Goal: Navigation & Orientation: Find specific page/section

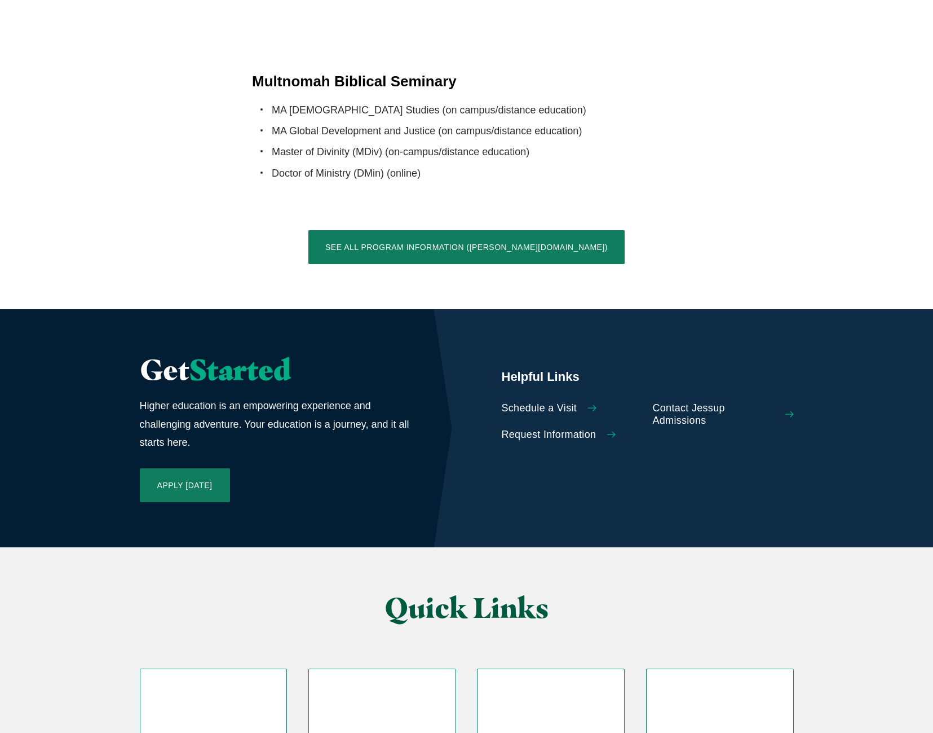
scroll to position [2462, 0]
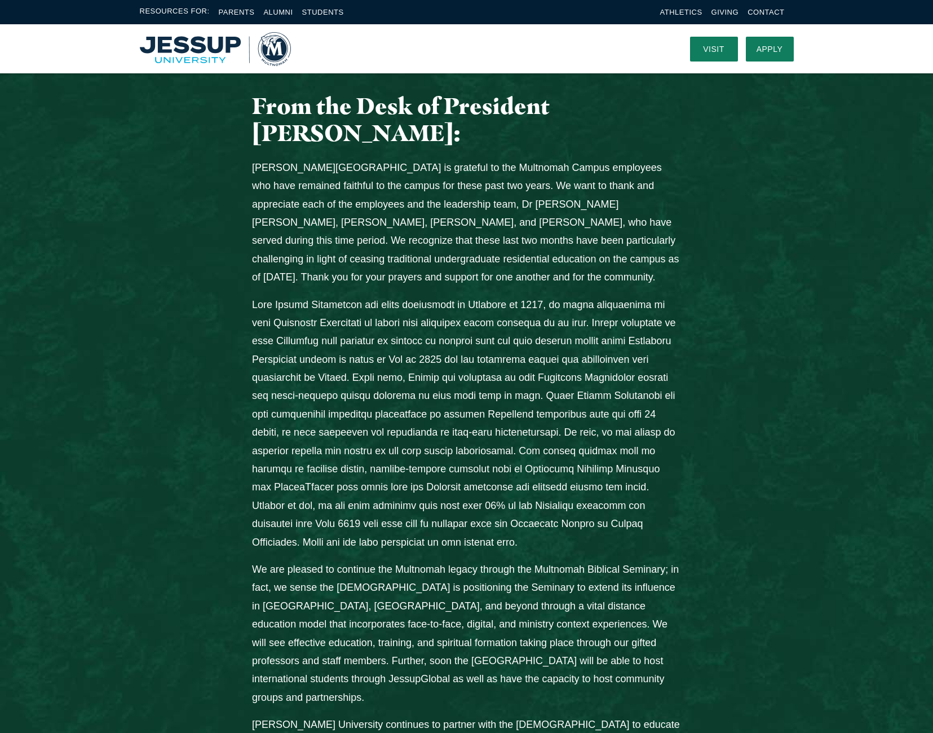
scroll to position [263, 0]
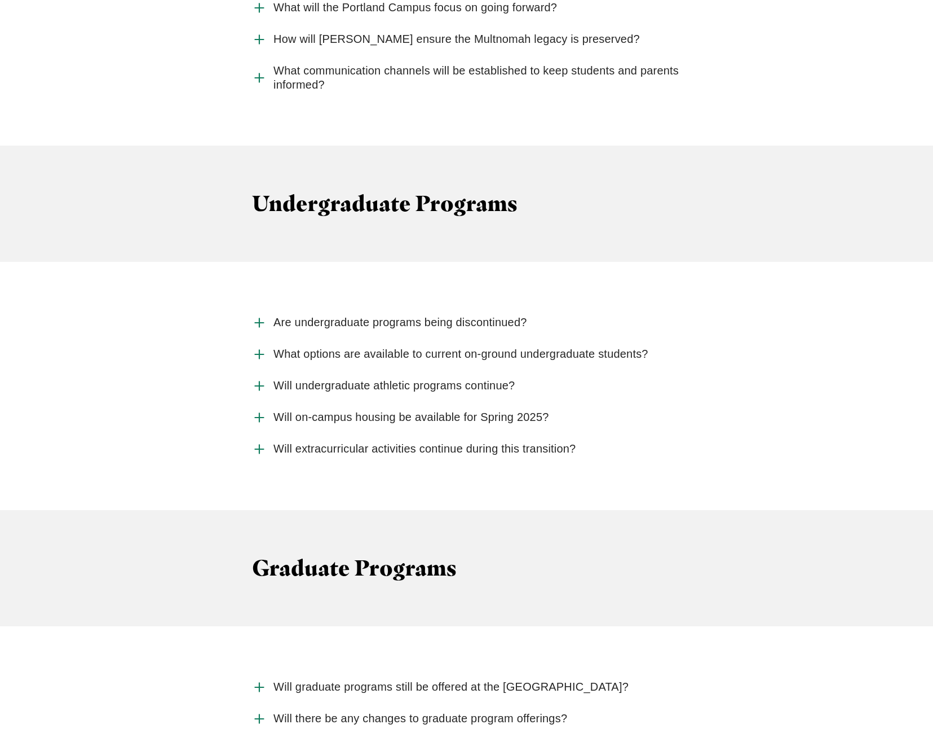
scroll to position [1748, 0]
